Goal: Task Accomplishment & Management: Complete application form

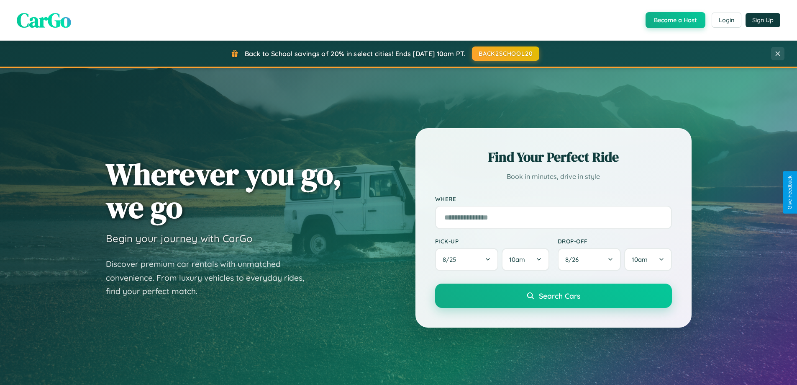
scroll to position [361, 0]
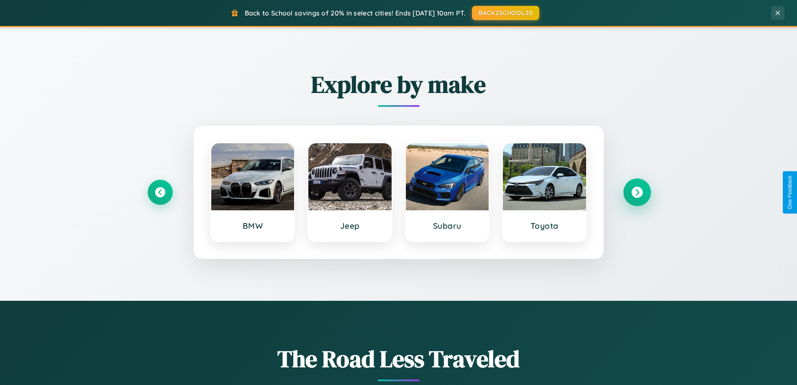
click at [637, 192] on icon at bounding box center [637, 192] width 11 height 11
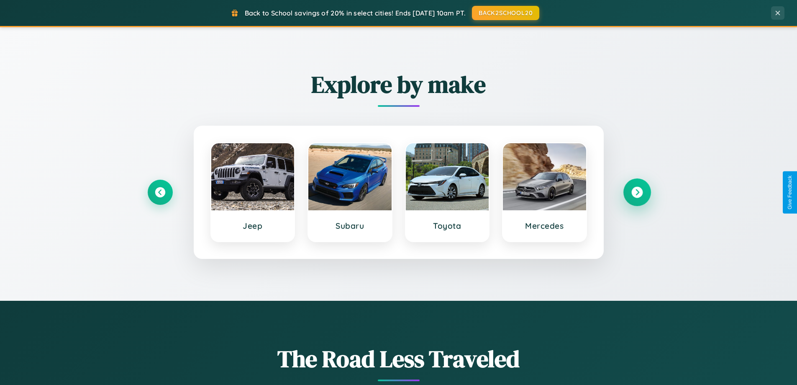
click at [637, 192] on icon at bounding box center [637, 192] width 11 height 11
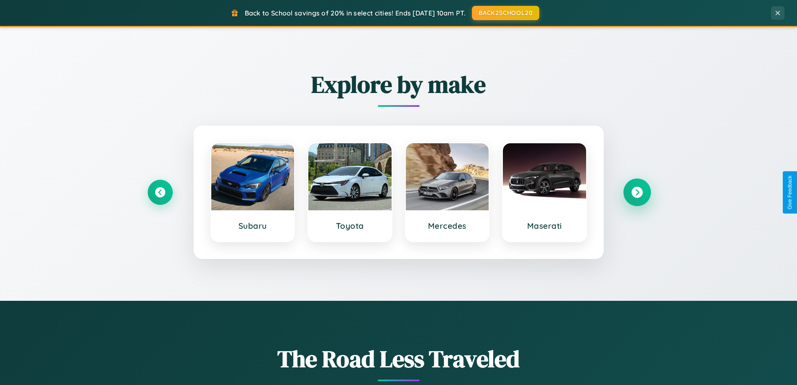
click at [637, 192] on icon at bounding box center [637, 192] width 11 height 11
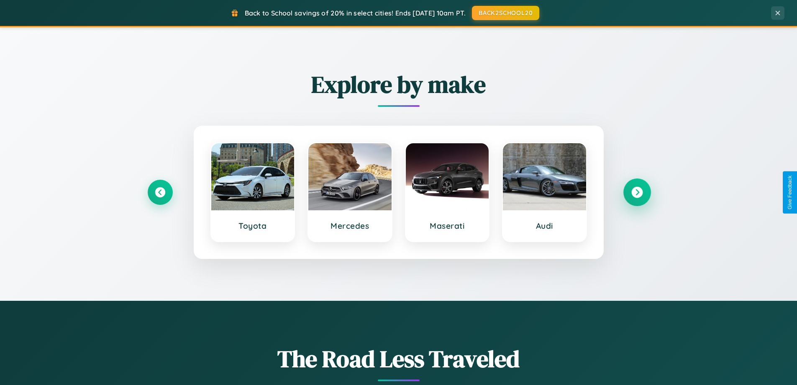
click at [637, 192] on icon at bounding box center [637, 192] width 11 height 11
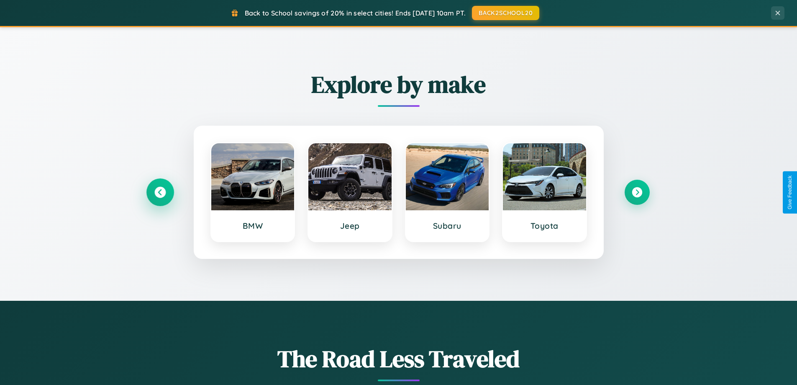
click at [160, 192] on icon at bounding box center [159, 192] width 11 height 11
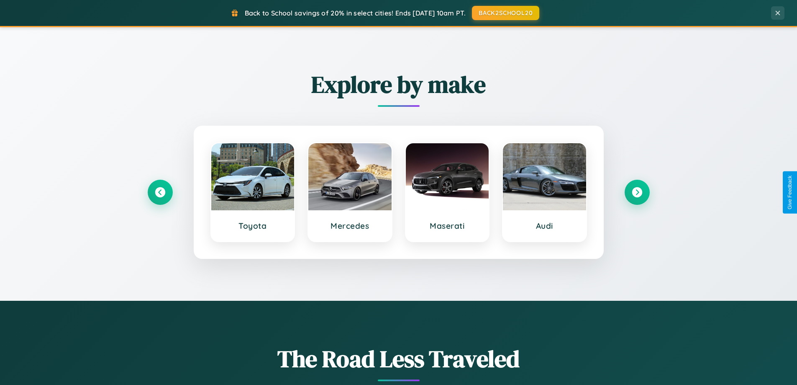
scroll to position [0, 0]
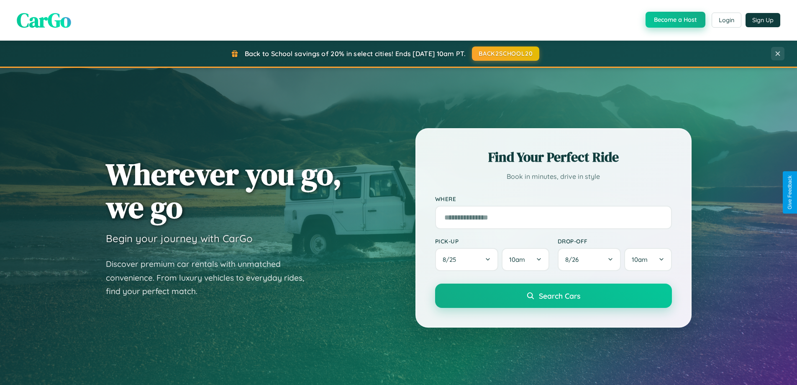
click at [675, 20] on button "Become a Host" at bounding box center [676, 20] width 60 height 16
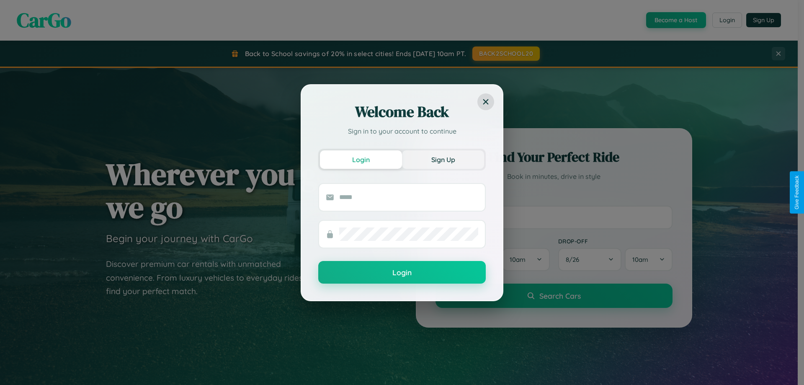
click at [443, 159] on button "Sign Up" at bounding box center [443, 159] width 82 height 18
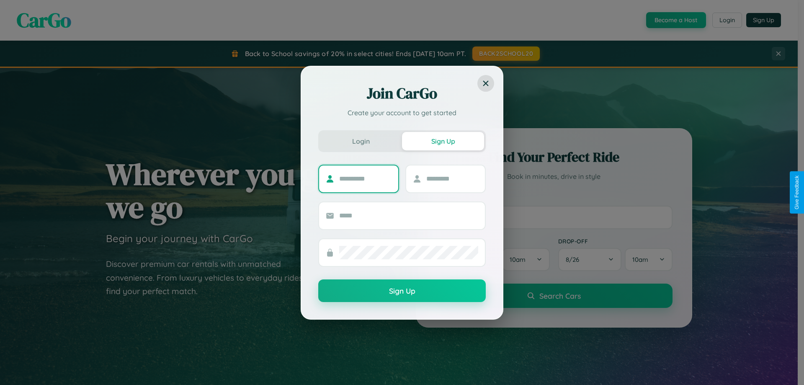
click at [365, 178] on input "text" at bounding box center [365, 178] width 52 height 13
type input "*****"
click at [452, 178] on input "text" at bounding box center [452, 178] width 52 height 13
type input "*****"
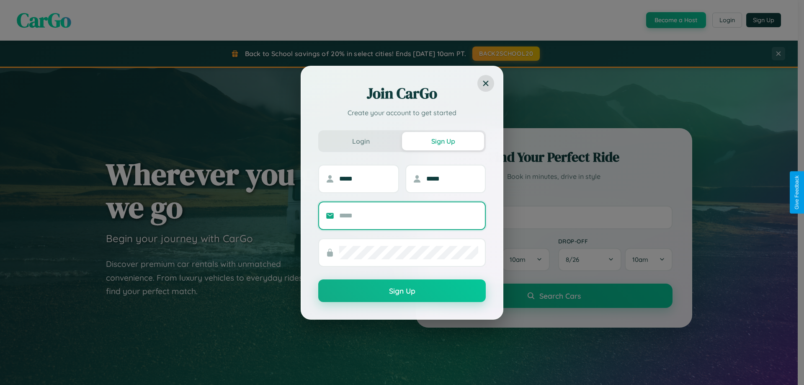
click at [409, 215] on input "text" at bounding box center [408, 215] width 139 height 13
type input "**********"
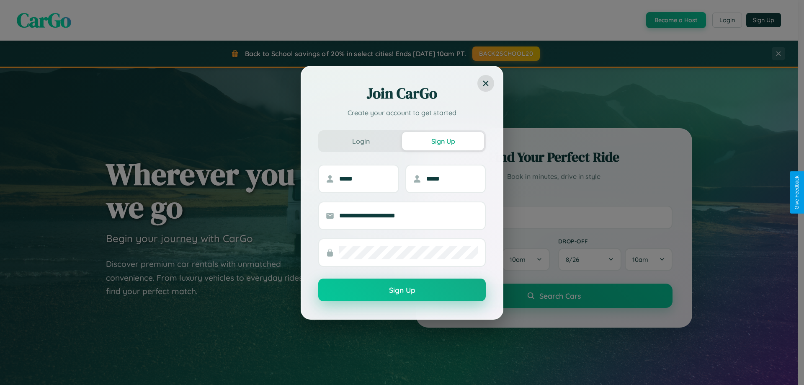
click at [402, 290] on button "Sign Up" at bounding box center [401, 289] width 167 height 23
